Goal: Use online tool/utility: Utilize a website feature to perform a specific function

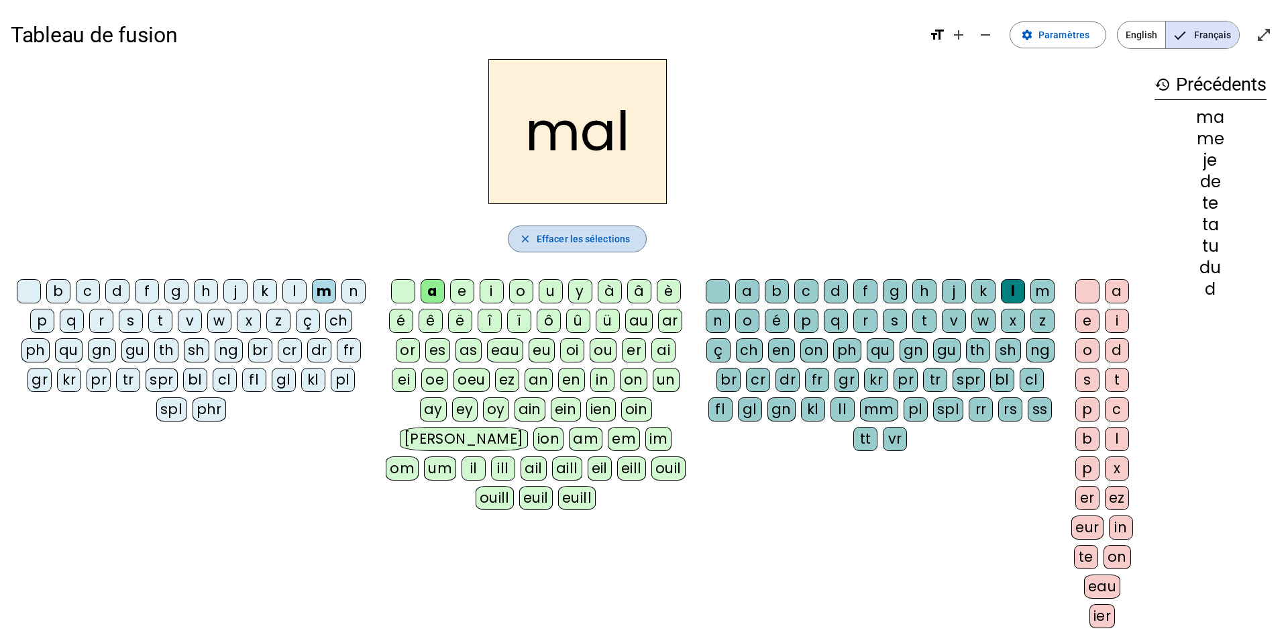
click at [605, 244] on span "Effacer les sélections" at bounding box center [583, 239] width 93 height 16
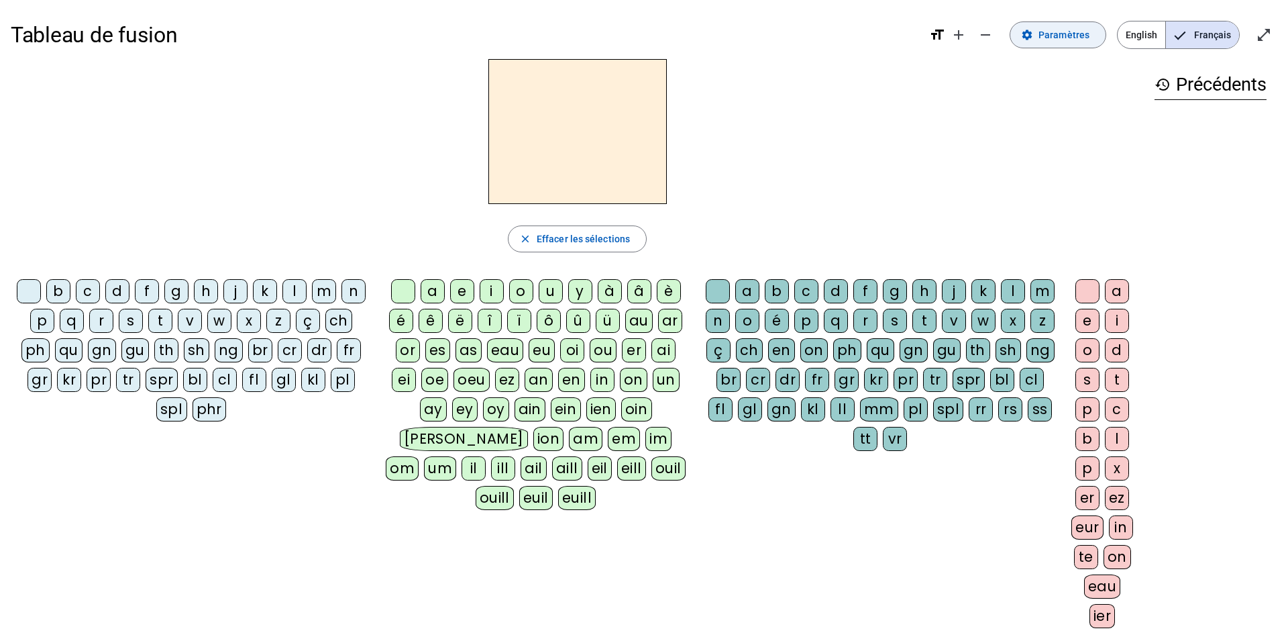
click at [1065, 27] on span "Paramètres" at bounding box center [1064, 35] width 51 height 16
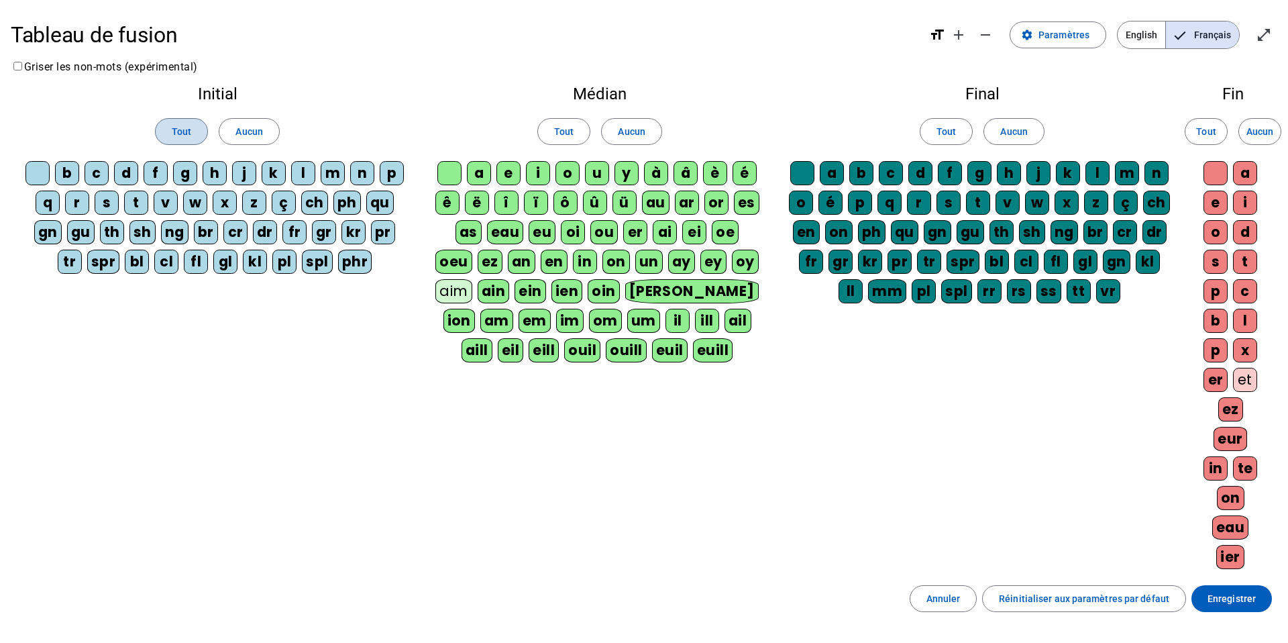
click at [192, 125] on span at bounding box center [182, 131] width 52 height 32
click at [1222, 603] on span "Enregistrer" at bounding box center [1232, 598] width 48 height 16
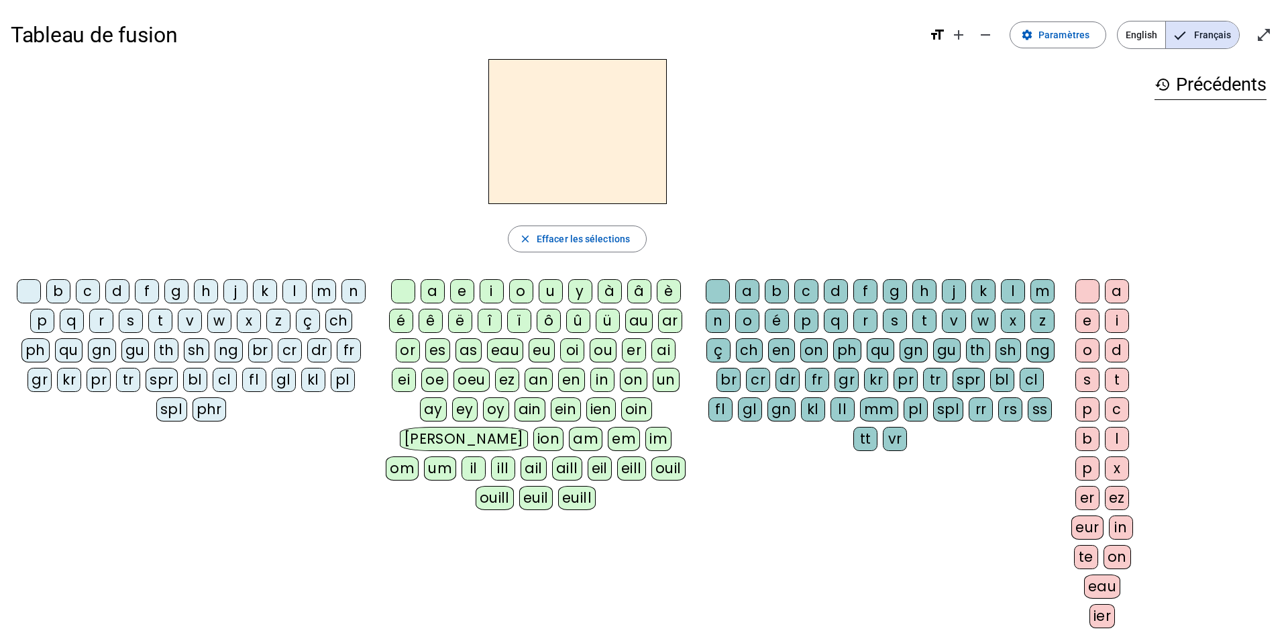
click at [490, 293] on div "i" at bounding box center [492, 291] width 24 height 24
click at [1018, 287] on div "l" at bounding box center [1013, 291] width 24 height 24
click at [325, 287] on div "m" at bounding box center [324, 291] width 24 height 24
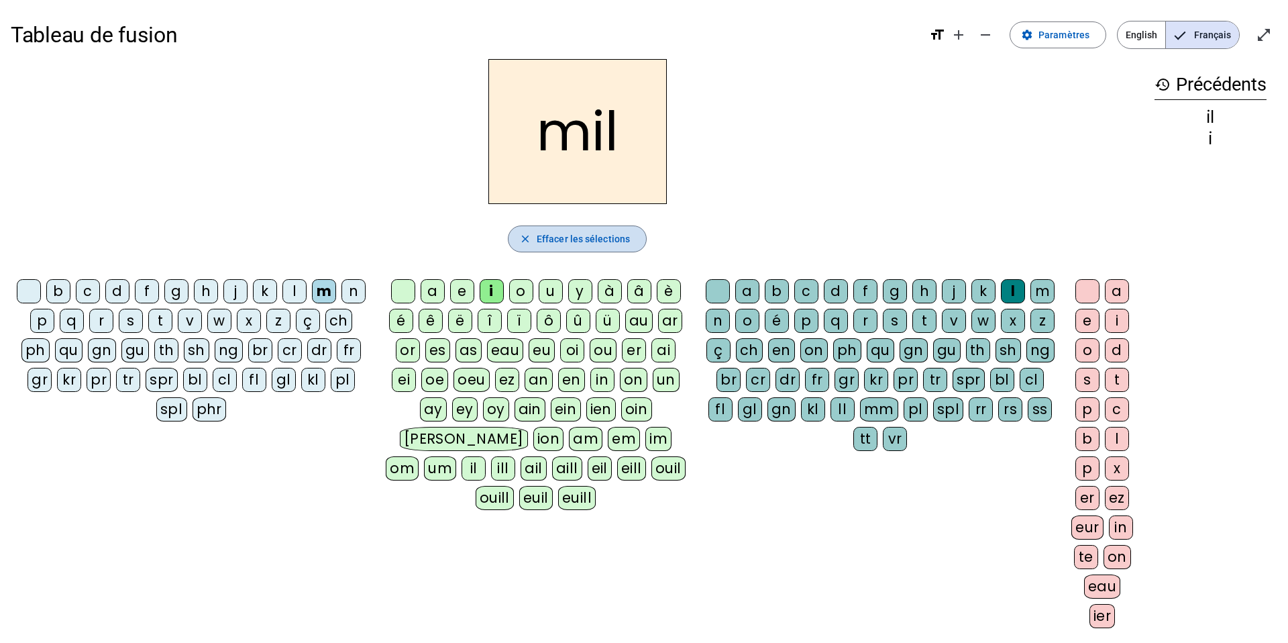
click at [572, 232] on span "Effacer les sélections" at bounding box center [583, 239] width 93 height 16
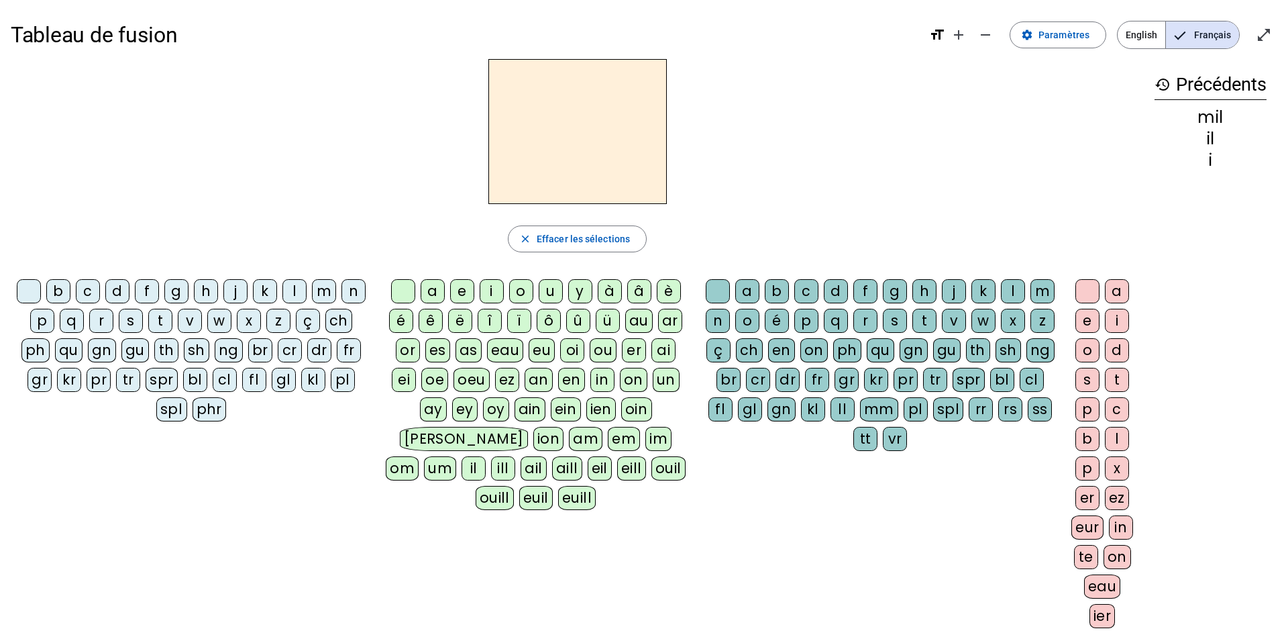
click at [321, 293] on div "m" at bounding box center [324, 291] width 24 height 24
click at [431, 284] on div "a" at bounding box center [433, 291] width 24 height 24
click at [1017, 284] on div "l" at bounding box center [1013, 291] width 24 height 24
click at [1007, 289] on div "l" at bounding box center [1013, 291] width 24 height 24
click at [1202, 112] on div "ma" at bounding box center [1211, 117] width 112 height 16
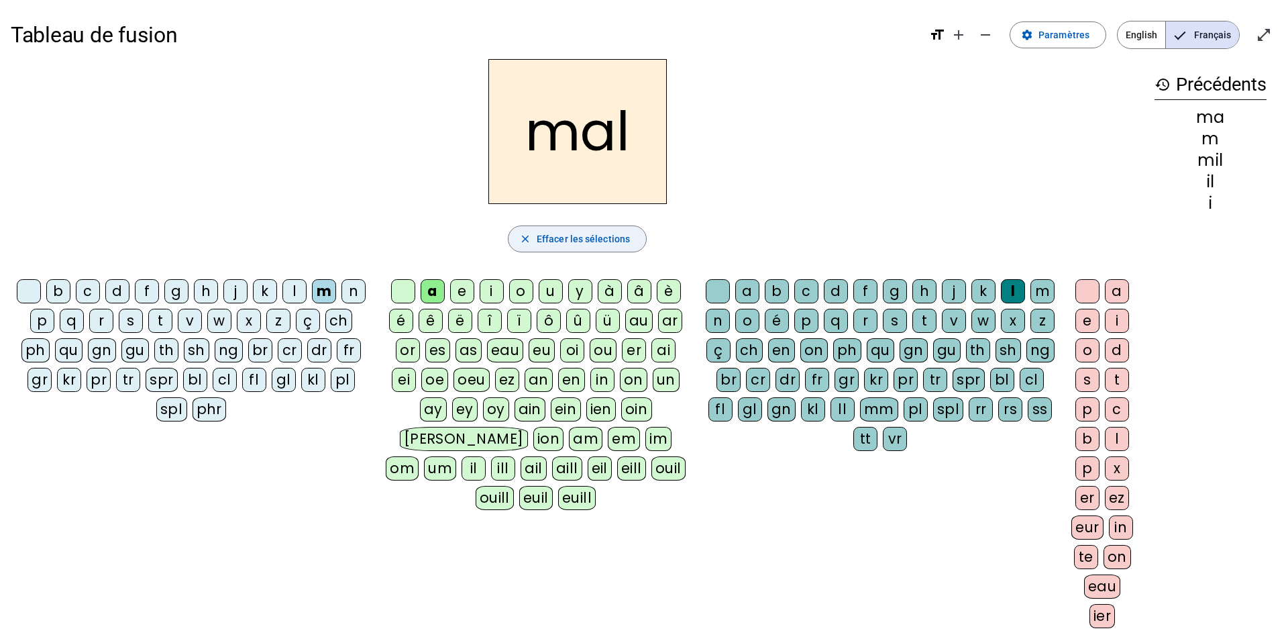
click at [572, 234] on span "Effacer les sélections" at bounding box center [583, 239] width 93 height 16
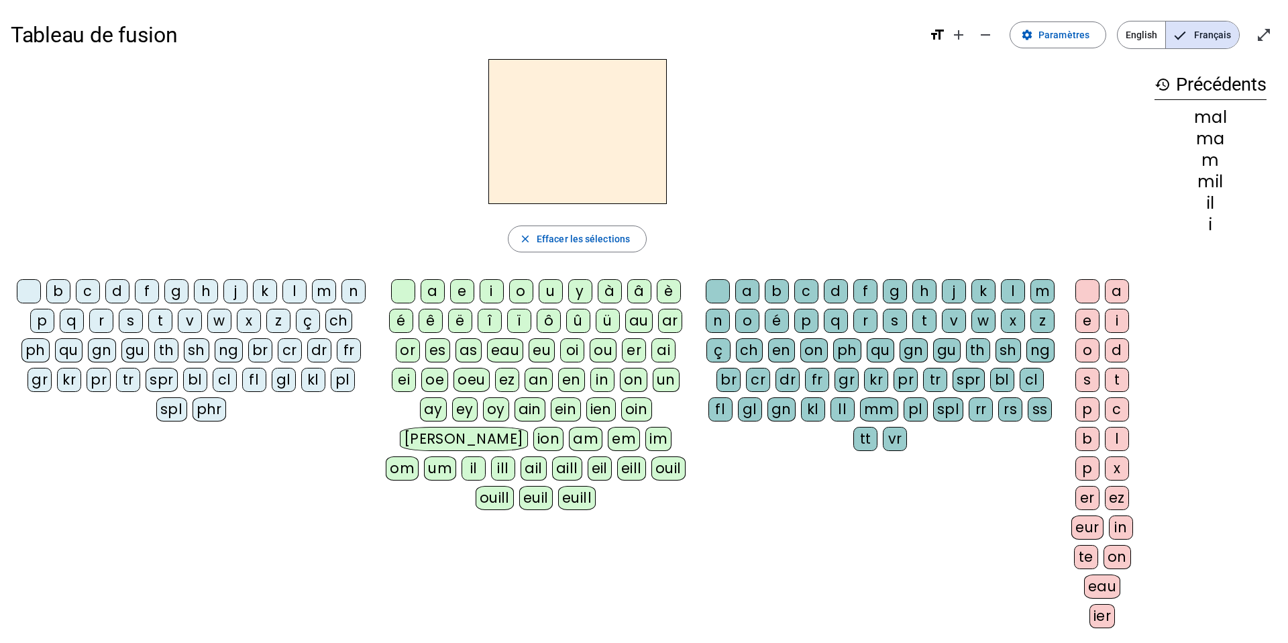
click at [319, 288] on div "m" at bounding box center [324, 291] width 24 height 24
click at [428, 293] on div "a" at bounding box center [433, 291] width 24 height 24
click at [286, 295] on div "l" at bounding box center [294, 291] width 24 height 24
click at [547, 287] on div "u" at bounding box center [551, 291] width 24 height 24
click at [116, 287] on div "d" at bounding box center [117, 291] width 24 height 24
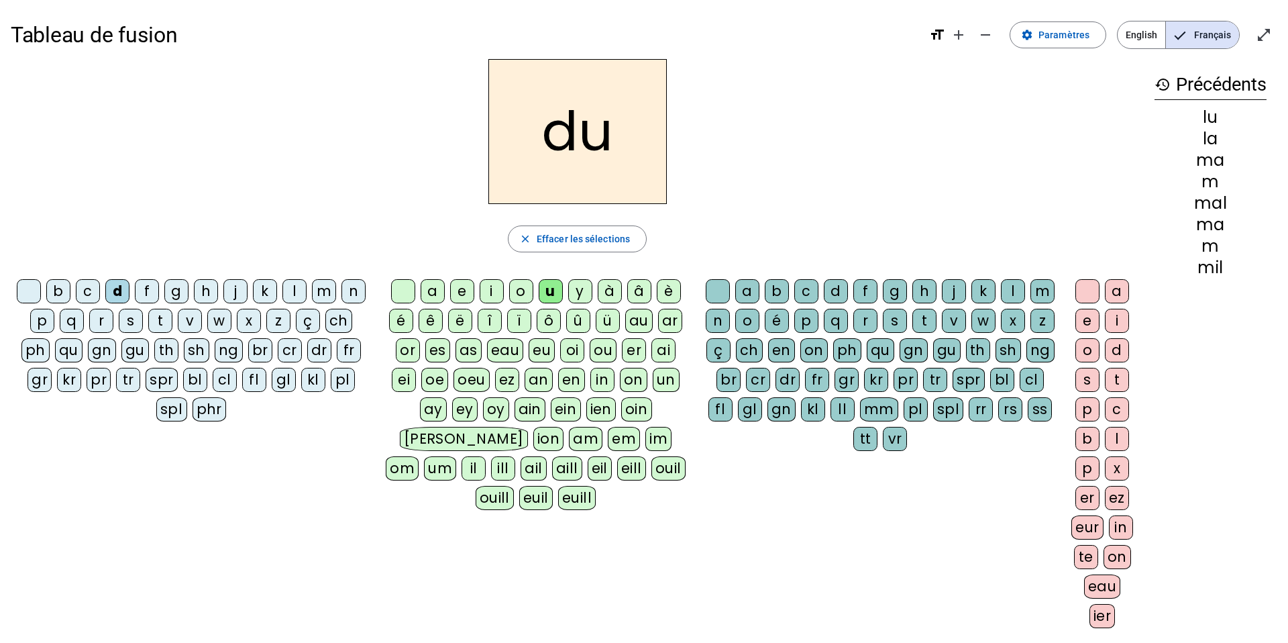
click at [157, 324] on div "t" at bounding box center [160, 321] width 24 height 24
click at [459, 297] on div "e" at bounding box center [462, 291] width 24 height 24
click at [119, 280] on div "d" at bounding box center [117, 291] width 24 height 24
click at [238, 282] on div "j" at bounding box center [235, 291] width 24 height 24
click at [134, 323] on div "s" at bounding box center [131, 321] width 24 height 24
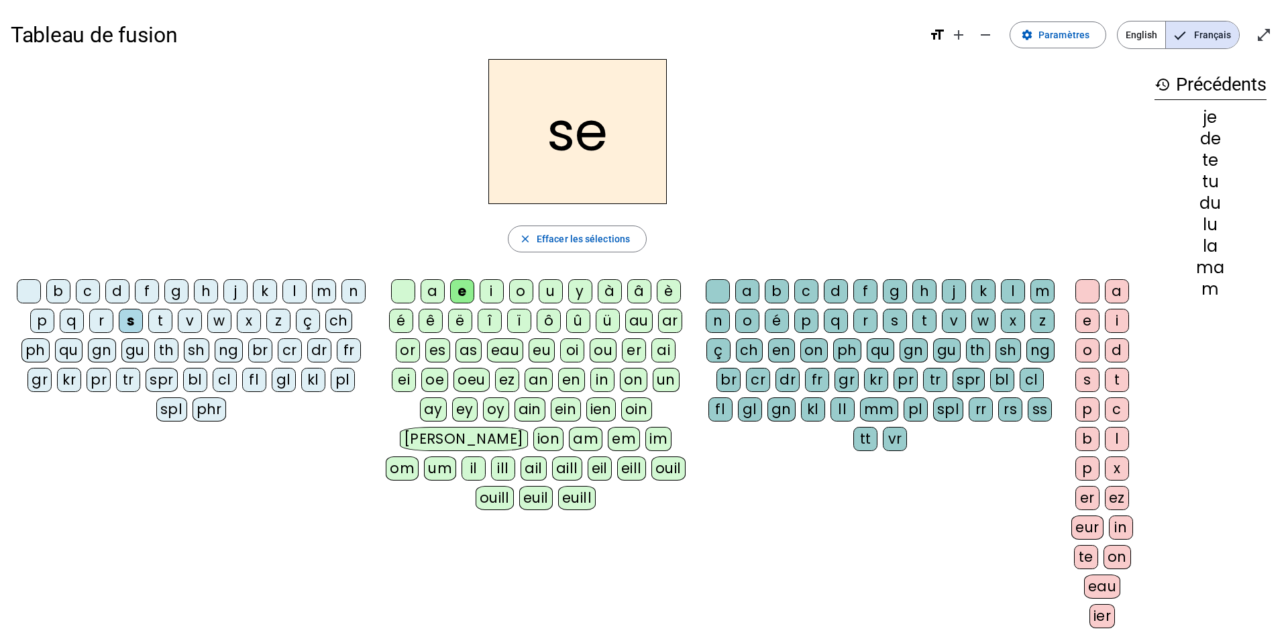
click at [425, 288] on div "a" at bounding box center [433, 291] width 24 height 24
click at [548, 293] on div "u" at bounding box center [551, 291] width 24 height 24
click at [118, 288] on div "d" at bounding box center [117, 291] width 24 height 24
click at [105, 313] on div "r" at bounding box center [101, 321] width 24 height 24
click at [324, 286] on div "m" at bounding box center [324, 291] width 24 height 24
